Goal: Task Accomplishment & Management: Complete application form

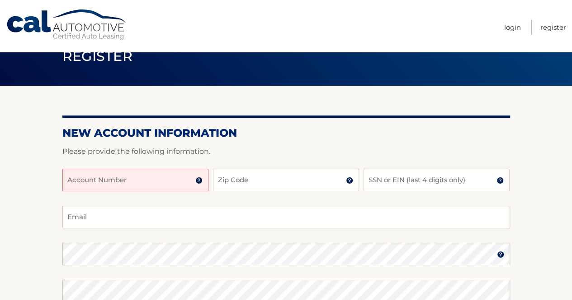
scroll to position [45, 0]
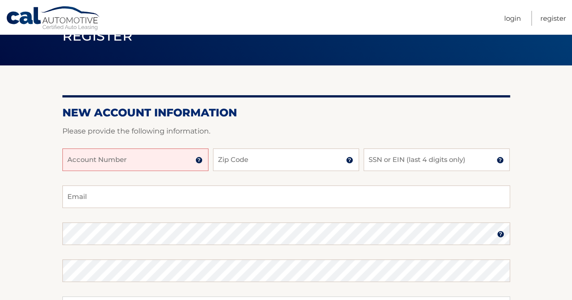
click at [157, 158] on input "Account Number" at bounding box center [135, 160] width 146 height 23
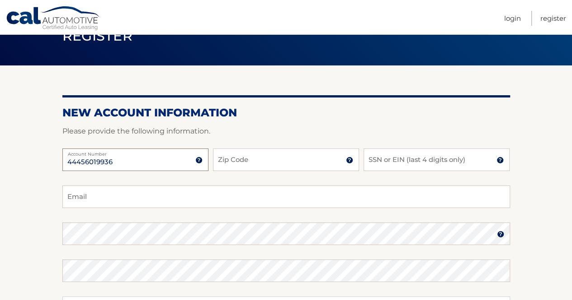
type input "44456019936"
click at [237, 169] on input "Zip Code" at bounding box center [286, 160] width 146 height 23
type input "33060"
type input "[EMAIL_ADDRESS][DOMAIN_NAME]"
click at [417, 154] on input "SSN or EIN (last 4 digits only)" at bounding box center [436, 160] width 146 height 23
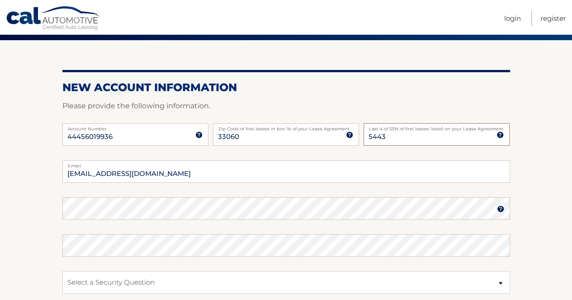
scroll to position [90, 0]
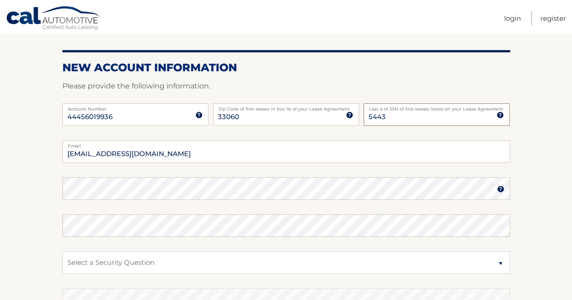
type input "5443"
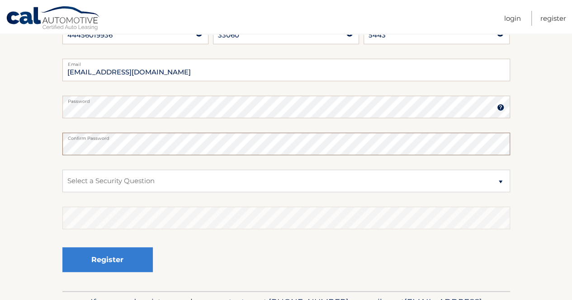
scroll to position [181, 0]
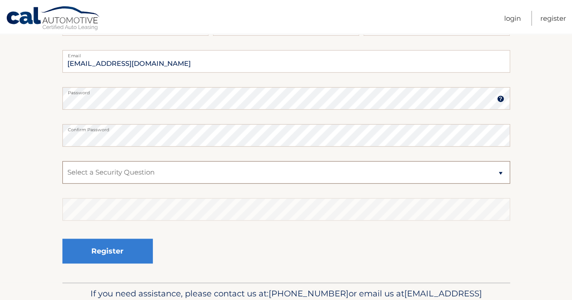
click at [156, 178] on select "Select a Security Question What was the name of your elementary school? What is…" at bounding box center [285, 172] width 447 height 23
select select "2"
click at [62, 161] on select "Select a Security Question What was the name of your elementary school? What is…" at bounding box center [285, 172] width 447 height 23
click at [85, 222] on fieldset "JASMINEGOENAGA@GMAIL.COM Email Password Password should be a minimum of 6 chara…" at bounding box center [285, 166] width 447 height 233
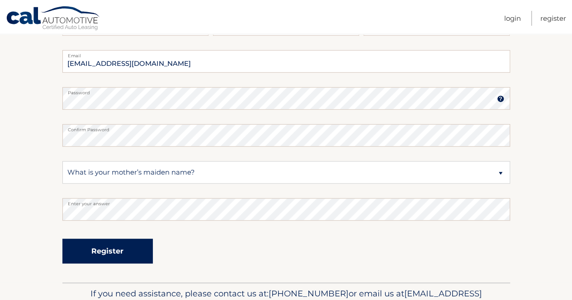
click at [125, 252] on button "Register" at bounding box center [107, 251] width 90 height 25
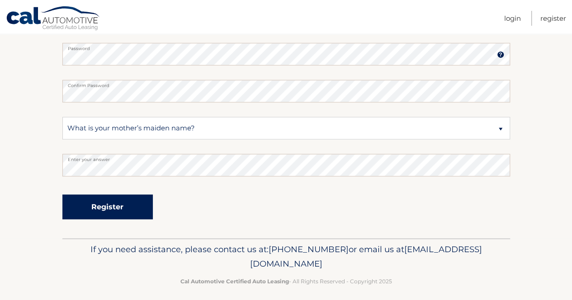
scroll to position [231, 0]
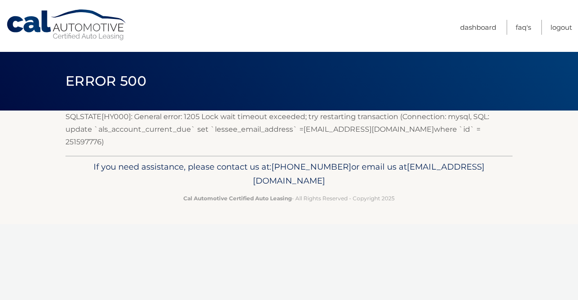
click at [43, 22] on link "Cal Automotive" at bounding box center [67, 25] width 122 height 32
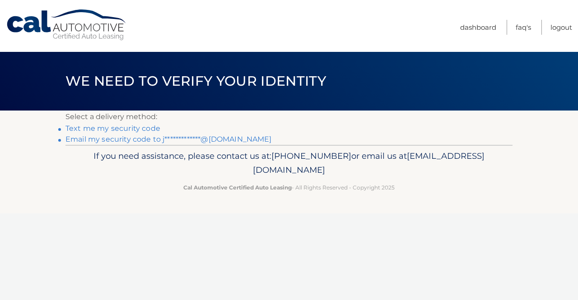
click at [118, 141] on link "**********" at bounding box center [169, 139] width 206 height 9
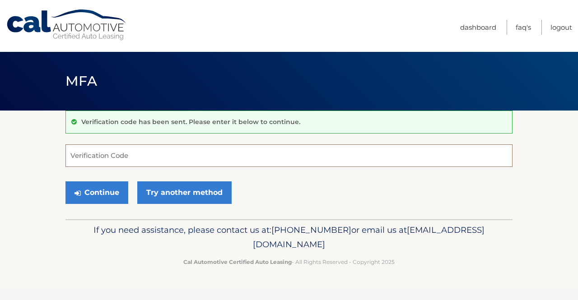
click at [117, 155] on input "Verification Code" at bounding box center [289, 156] width 447 height 23
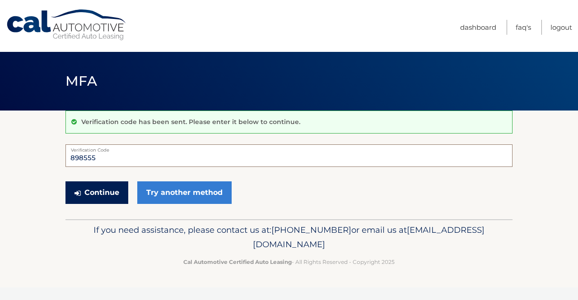
type input "898555"
click at [107, 195] on button "Continue" at bounding box center [97, 193] width 63 height 23
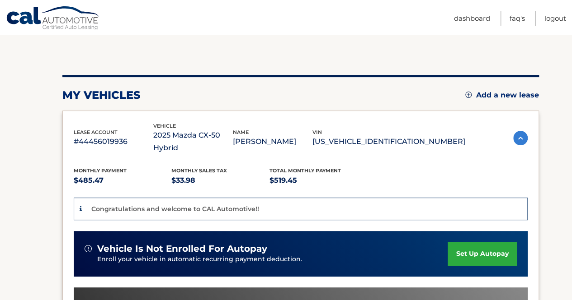
scroll to position [90, 0]
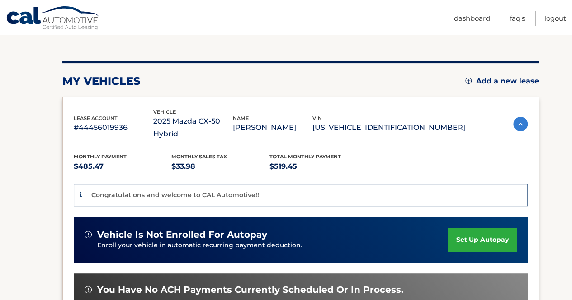
click at [488, 228] on link "set up autopay" at bounding box center [481, 240] width 69 height 24
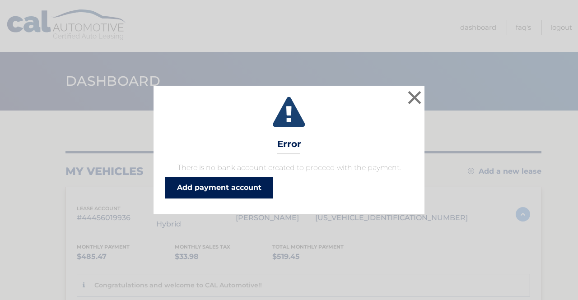
click at [254, 189] on link "Add payment account" at bounding box center [219, 188] width 108 height 22
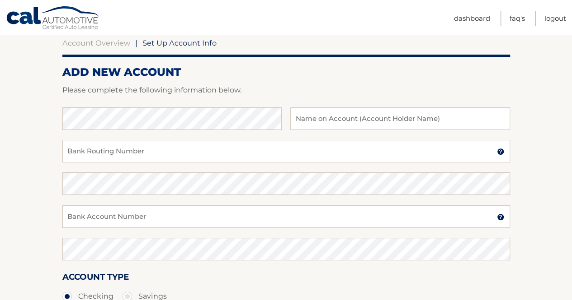
scroll to position [90, 0]
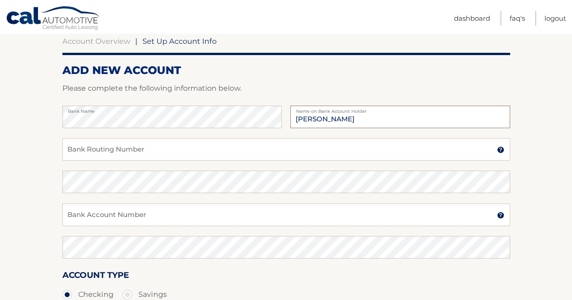
type input "Jasmine Goenaga"
click at [309, 150] on input "Bank Routing Number" at bounding box center [285, 149] width 447 height 23
type input "898050780731"
drag, startPoint x: 126, startPoint y: 155, endPoint x: 65, endPoint y: 145, distance: 61.7
click at [65, 145] on input "898050780731" at bounding box center [285, 149] width 447 height 23
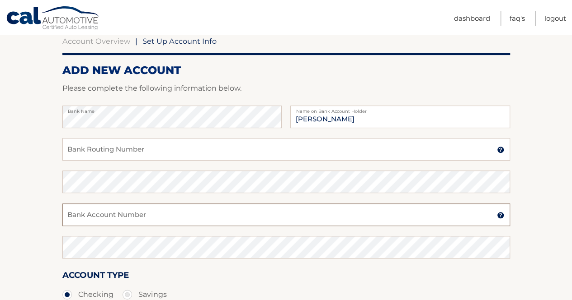
click at [83, 209] on input "Bank Account Number" at bounding box center [285, 215] width 447 height 23
paste input "898050780731"
type input "898050780731"
click at [90, 150] on input "Bank Routing Number" at bounding box center [285, 149] width 447 height 23
type input "063100277"
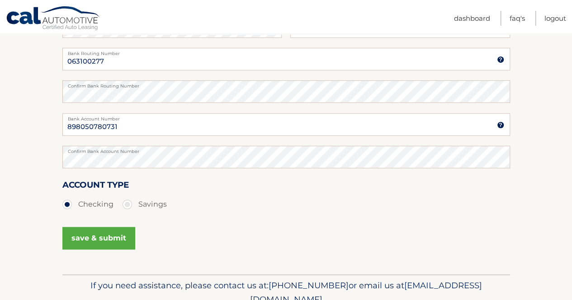
click at [224, 217] on div "Account Type Checking Savings" at bounding box center [285, 200] width 447 height 45
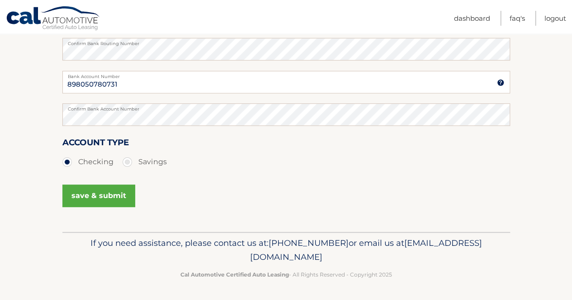
click at [95, 194] on button "save & submit" at bounding box center [98, 196] width 73 height 23
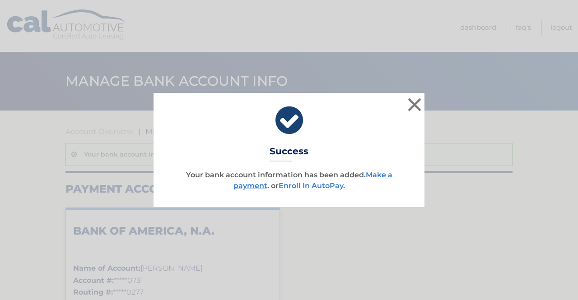
click at [312, 188] on link "Enroll In AutoPay" at bounding box center [311, 186] width 65 height 9
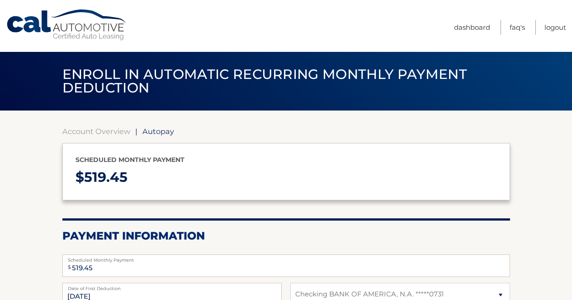
select select "ZjAyMjVjNjYtNThlYy00ZDZiLTljMjktYjE0N2ViNjkxYTUw"
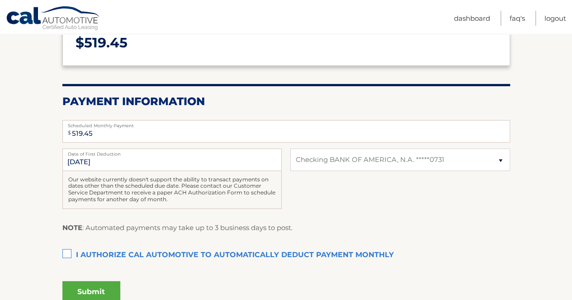
scroll to position [136, 0]
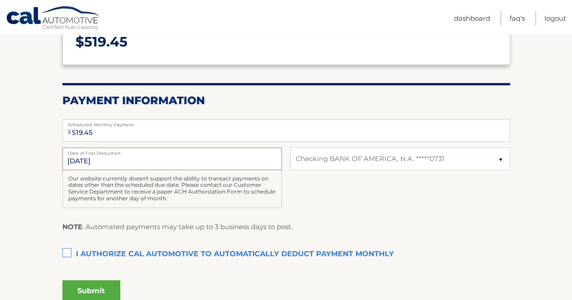
click at [138, 157] on input "10/13/2025" at bounding box center [171, 159] width 219 height 23
click at [348, 217] on div "10/13/2025 Date of First Deduction Our website currently doesn't support the ab…" at bounding box center [285, 183] width 447 height 70
click at [110, 160] on input "10/13/2025" at bounding box center [171, 159] width 219 height 23
click at [80, 161] on input "10/13/2025" at bounding box center [171, 159] width 219 height 23
click at [98, 183] on div "Our website currently doesn't support the ability to transact payments on dates…" at bounding box center [171, 189] width 219 height 38
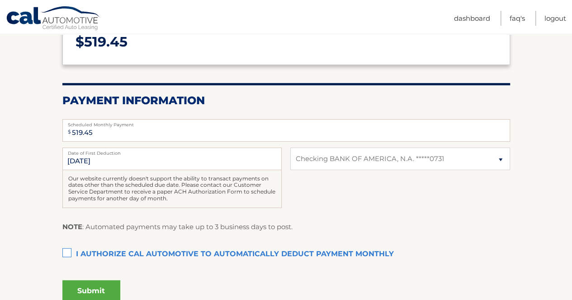
click at [70, 249] on label "I authorize cal automotive to automatically deduct payment monthly This checkbo…" at bounding box center [285, 255] width 447 height 18
click at [0, 0] on input "I authorize cal automotive to automatically deduct payment monthly This checkbo…" at bounding box center [0, 0] width 0 height 0
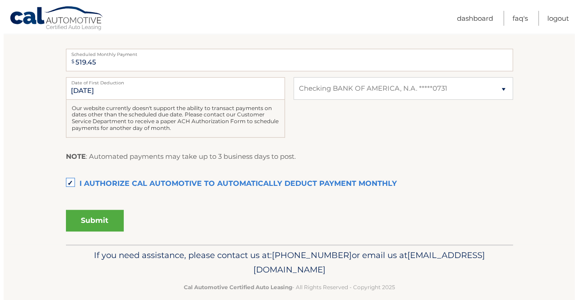
scroll to position [218, 0]
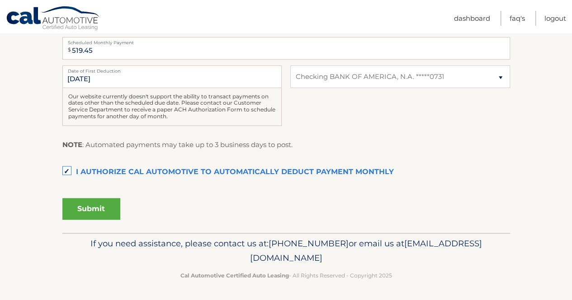
click at [110, 212] on button "Submit" at bounding box center [91, 209] width 58 height 22
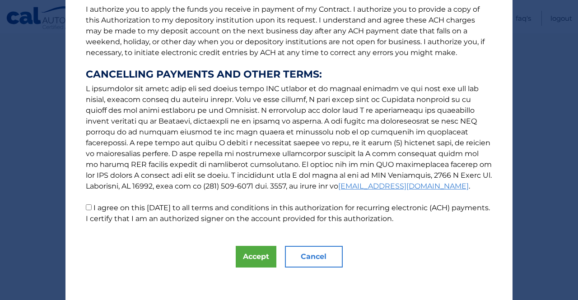
scroll to position [126, 0]
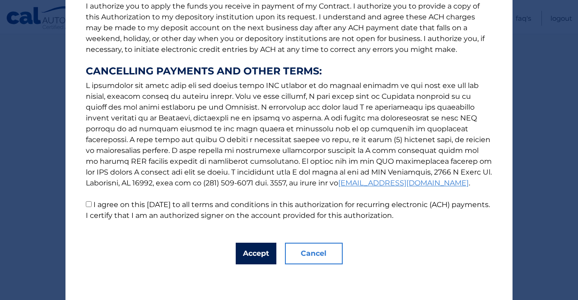
click at [245, 252] on button "Accept" at bounding box center [256, 254] width 41 height 22
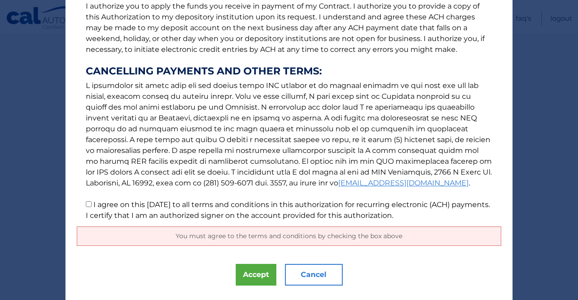
click at [84, 209] on p "The words "I" "me" and "my" mean any identified Customer who signs this Authori…" at bounding box center [289, 56] width 425 height 329
click at [86, 206] on input "I agree on this 10/03/2025 to all terms and conditions in this authorization fo…" at bounding box center [89, 204] width 6 height 6
checkbox input "true"
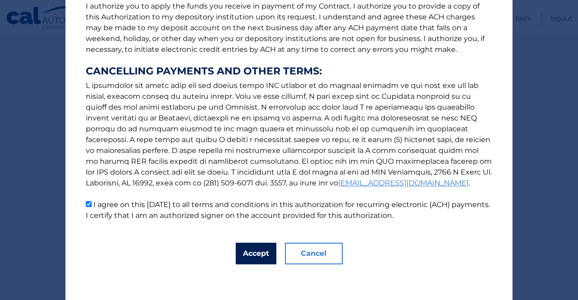
click at [253, 253] on button "Accept" at bounding box center [256, 254] width 41 height 22
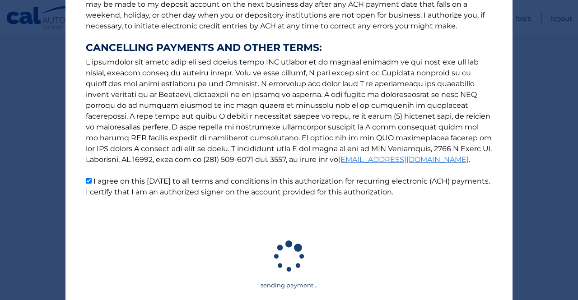
scroll to position [149, 0]
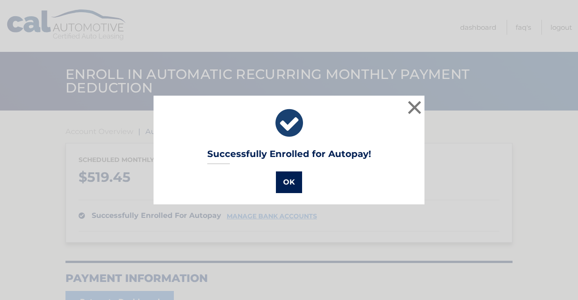
click at [287, 187] on button "OK" at bounding box center [289, 183] width 26 height 22
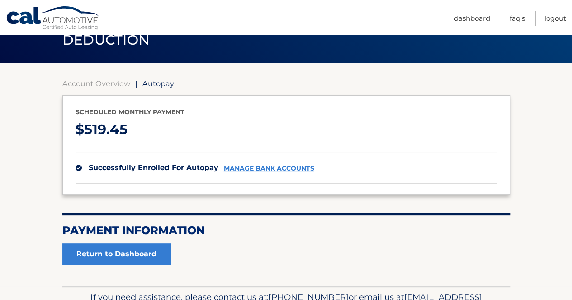
scroll to position [102, 0]
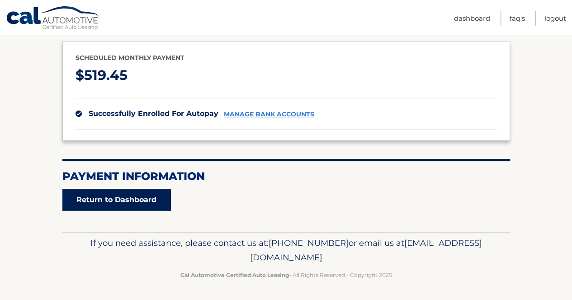
click at [157, 207] on link "Return to Dashboard" at bounding box center [116, 200] width 108 height 22
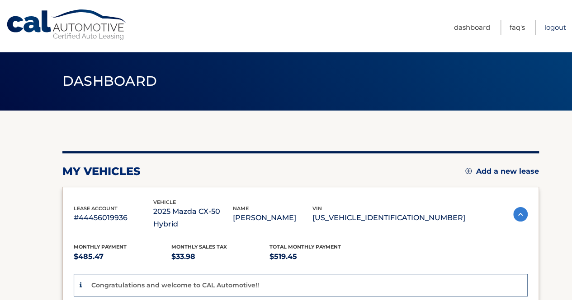
click at [548, 28] on link "Logout" at bounding box center [555, 27] width 22 height 15
